Goal: Information Seeking & Learning: Learn about a topic

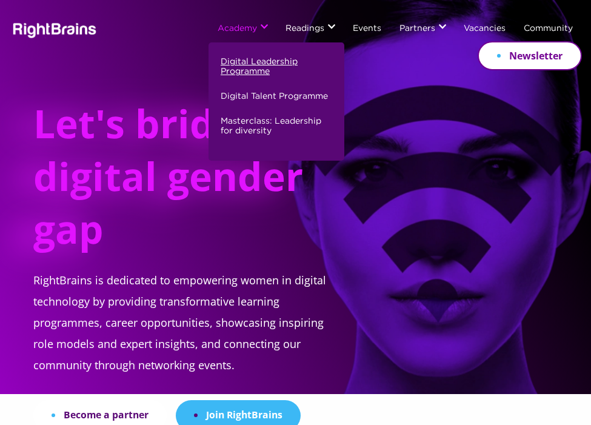
click at [240, 64] on link "Digital Leadership Programme" at bounding box center [275, 72] width 109 height 35
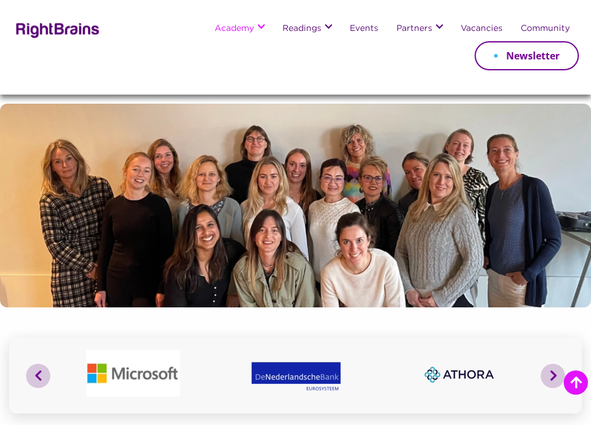
scroll to position [391, 0]
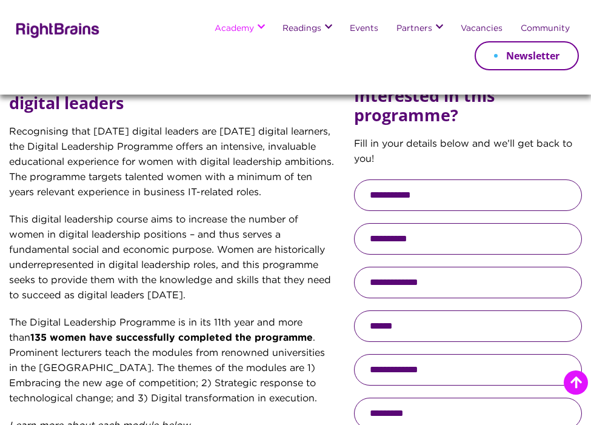
drag, startPoint x: 116, startPoint y: 177, endPoint x: 135, endPoint y: 201, distance: 31.1
click at [135, 204] on p "Recognising that tomorrow’s digital leaders are today’s digital learners, the D…" at bounding box center [172, 169] width 327 height 88
copy p "The programme targets talented women with a minimum of ten years relevant exper…"
